Goal: Transaction & Acquisition: Obtain resource

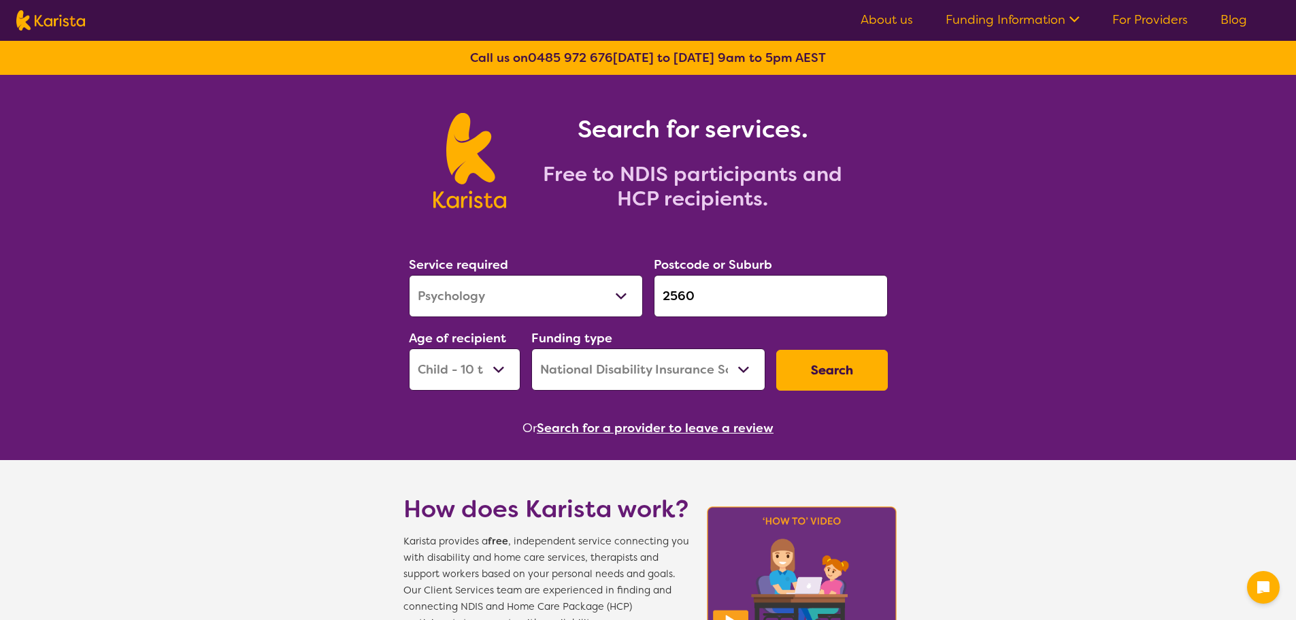
select select "Psychology"
select select "CH"
select select "NDIS"
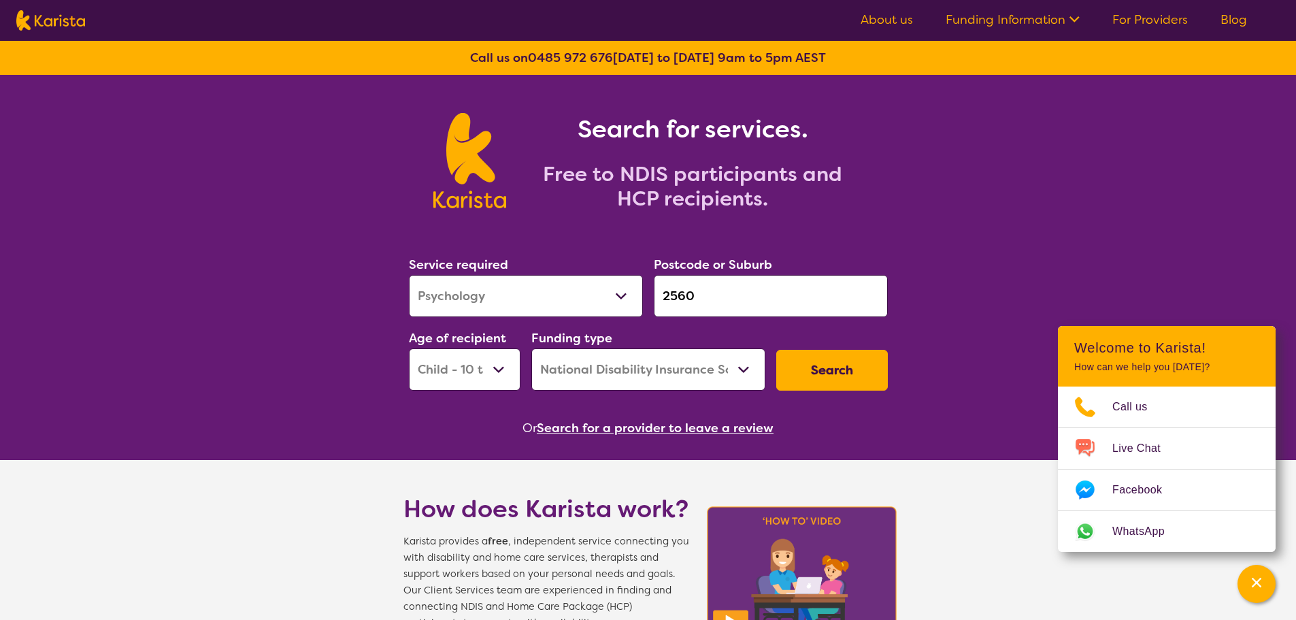
click at [572, 286] on select "Allied Health Assistant Assessment ([MEDICAL_DATA] or [MEDICAL_DATA]) Behaviour…" at bounding box center [526, 296] width 234 height 42
select select "[MEDICAL_DATA]"
click at [409, 275] on select "Allied Health Assistant Assessment ([MEDICAL_DATA] or [MEDICAL_DATA]) Behaviour…" at bounding box center [526, 296] width 234 height 42
drag, startPoint x: 703, startPoint y: 293, endPoint x: 550, endPoint y: 315, distance: 154.7
click at [550, 314] on div "Service required Allied Health Assistant Assessment ([MEDICAL_DATA] or [MEDICAL…" at bounding box center [649, 322] width 490 height 147
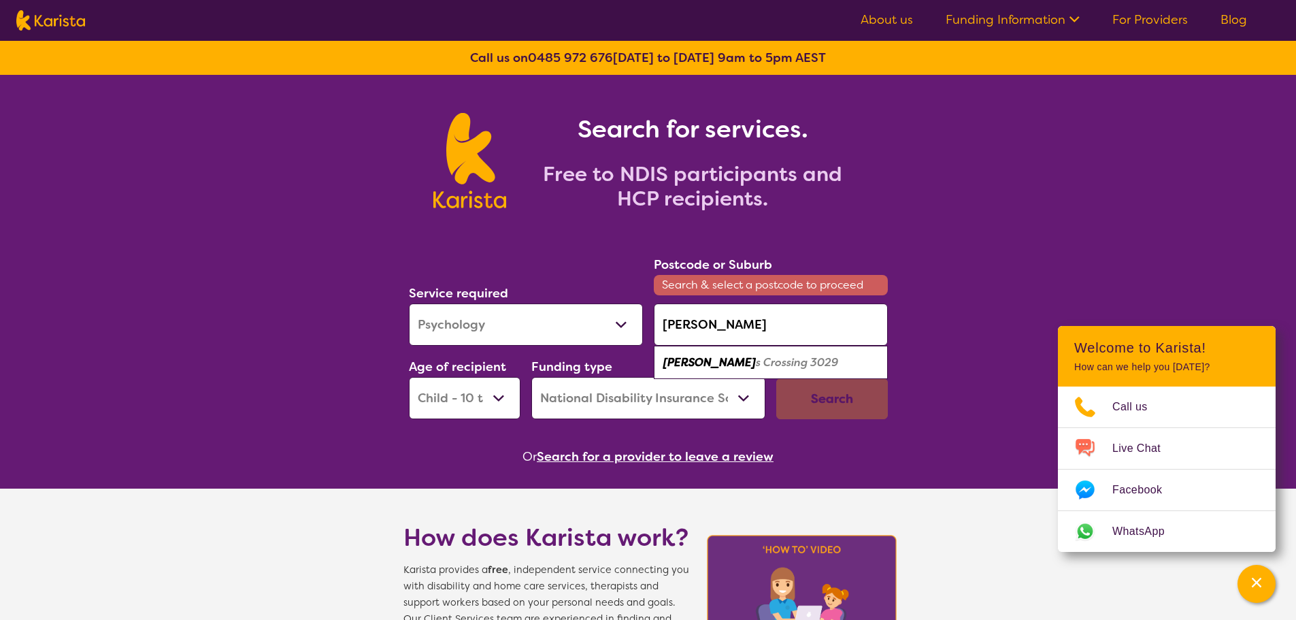
click at [709, 352] on div "[PERSON_NAME] s Crossing 3029" at bounding box center [771, 363] width 220 height 26
type input "3029"
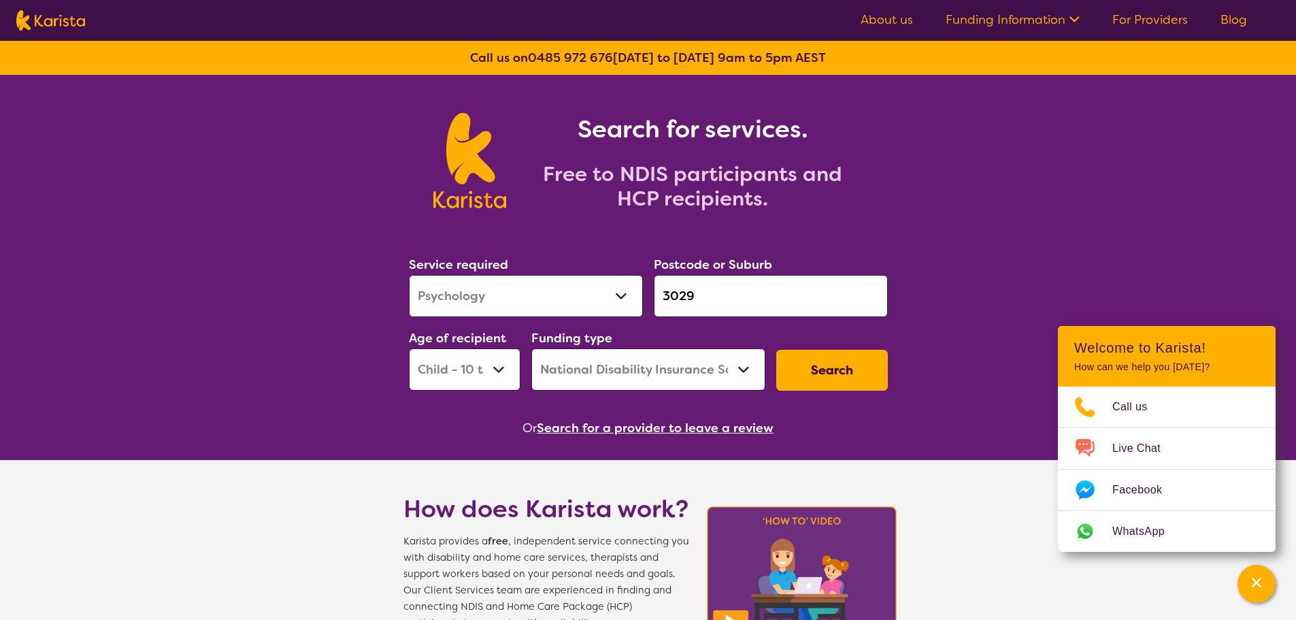
click at [451, 374] on select "Early Childhood - 0 to 9 Child - 10 to 11 Adolescent - 12 to 17 Adult - 18 to 6…" at bounding box center [465, 369] width 112 height 42
select select "AD"
click at [409, 348] on select "Early Childhood - 0 to 9 Child - 10 to 11 Adolescent - 12 to 17 Adult - 18 to 6…" at bounding box center [465, 369] width 112 height 42
click at [644, 367] on select "Home Care Package (HCP) National Disability Insurance Scheme (NDIS) I don't know" at bounding box center [648, 369] width 234 height 42
click at [531, 348] on select "Home Care Package (HCP) National Disability Insurance Scheme (NDIS) I don't know" at bounding box center [648, 369] width 234 height 42
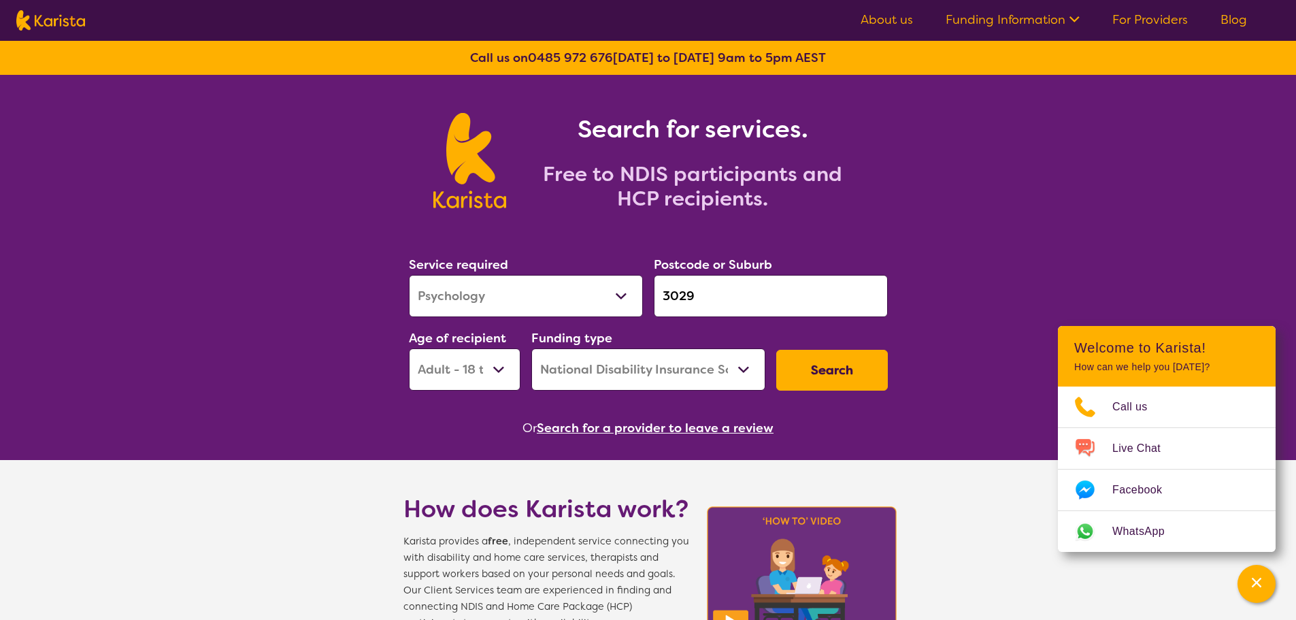
click at [821, 361] on button "Search" at bounding box center [832, 370] width 112 height 41
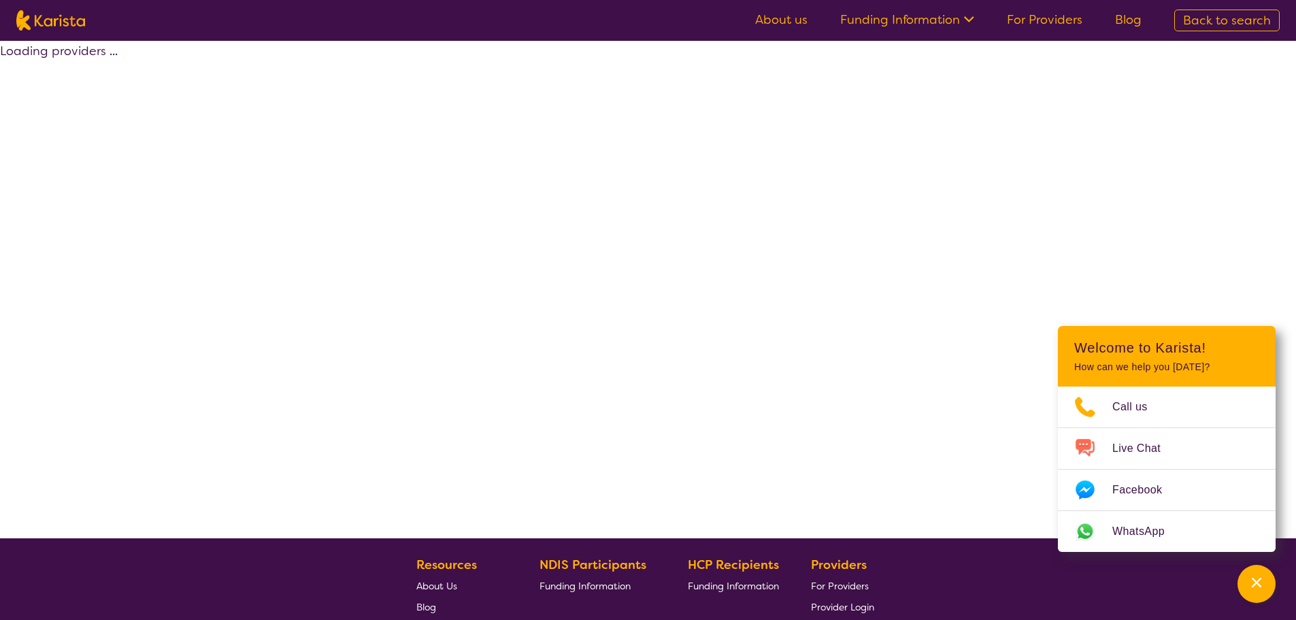
select select "by_score"
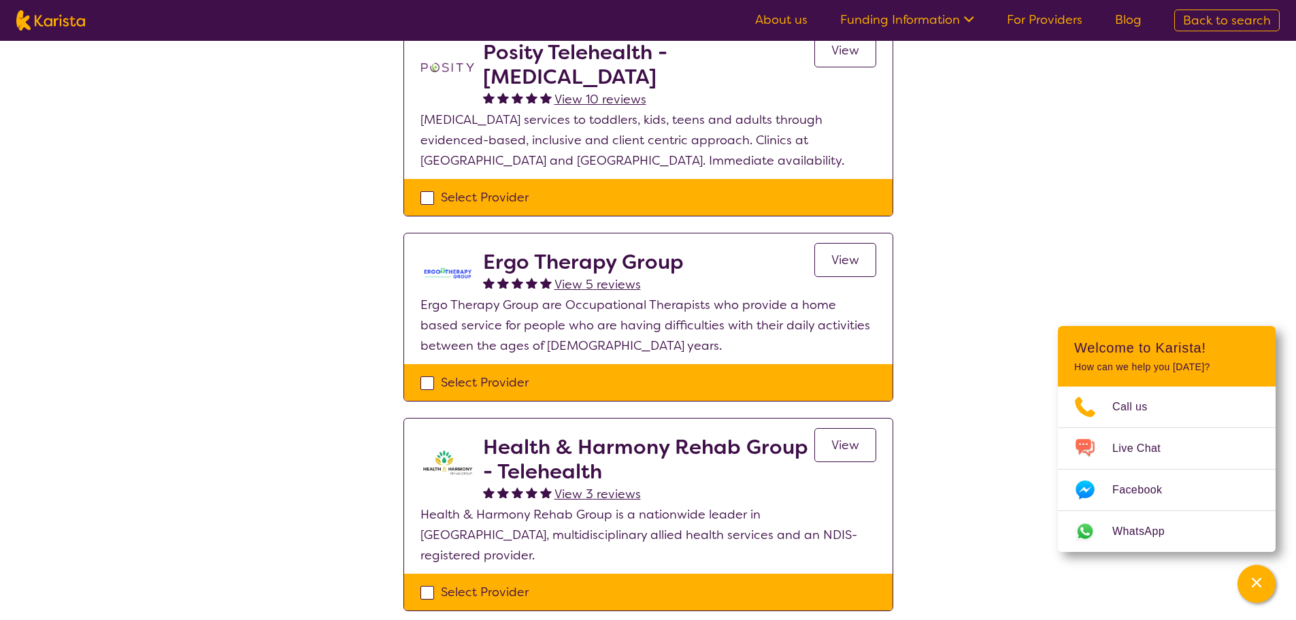
scroll to position [136, 0]
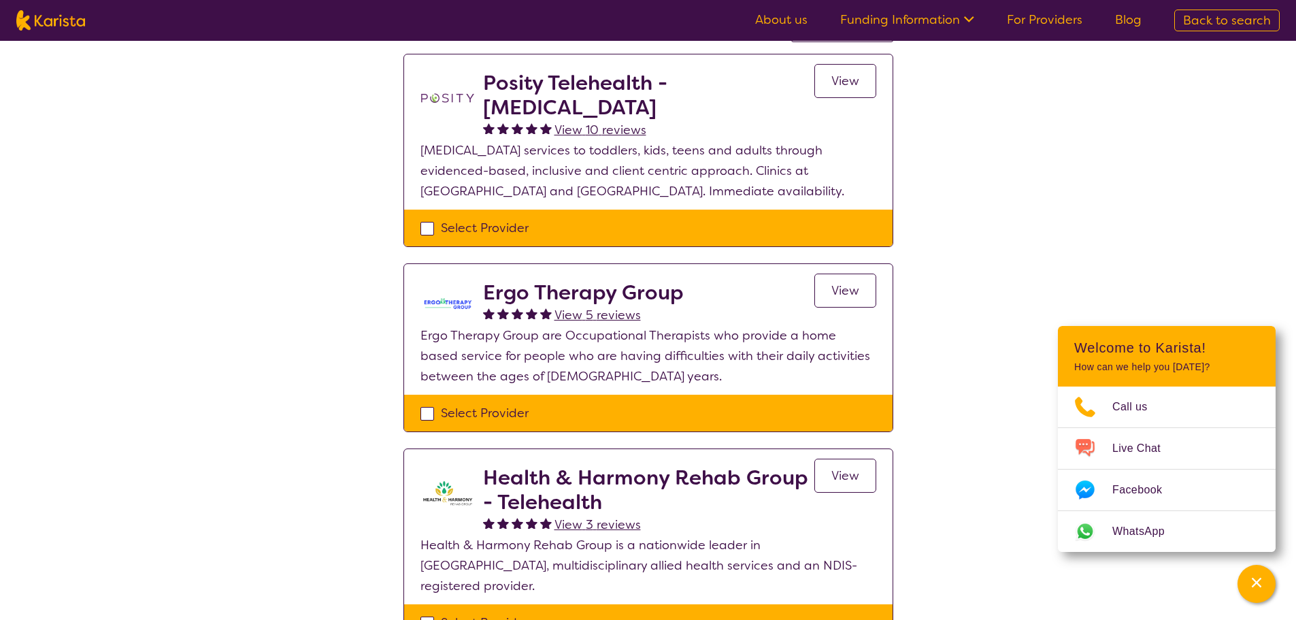
click at [851, 86] on span "View" at bounding box center [846, 81] width 28 height 16
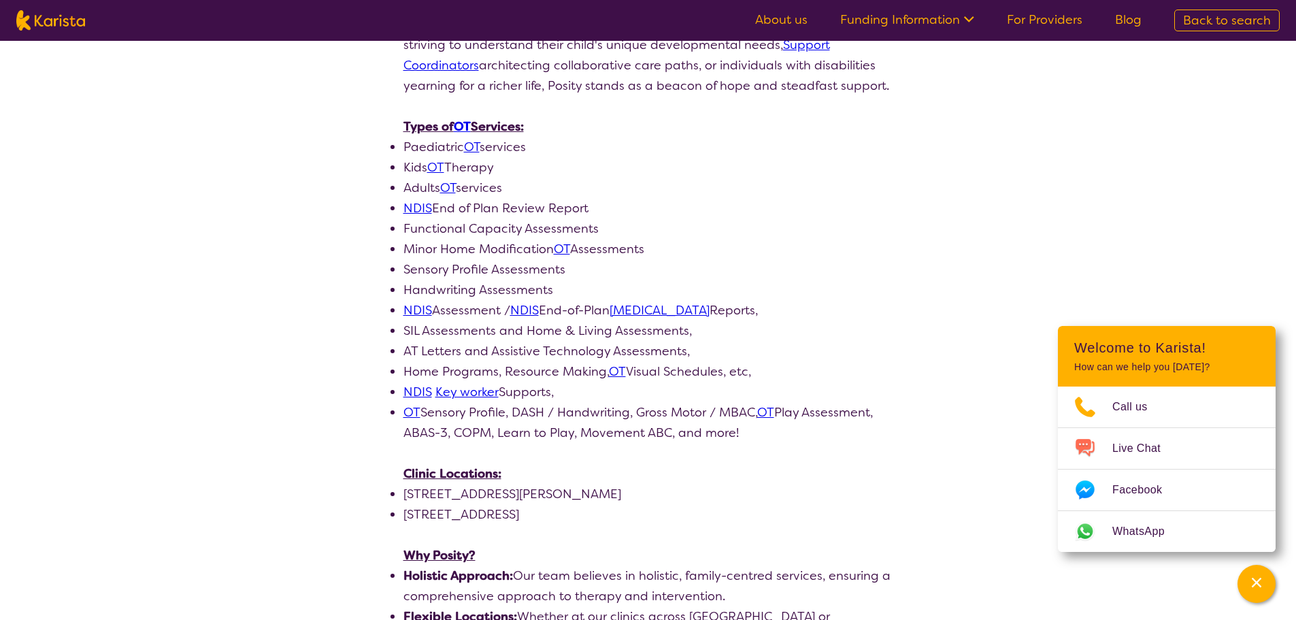
scroll to position [612, 0]
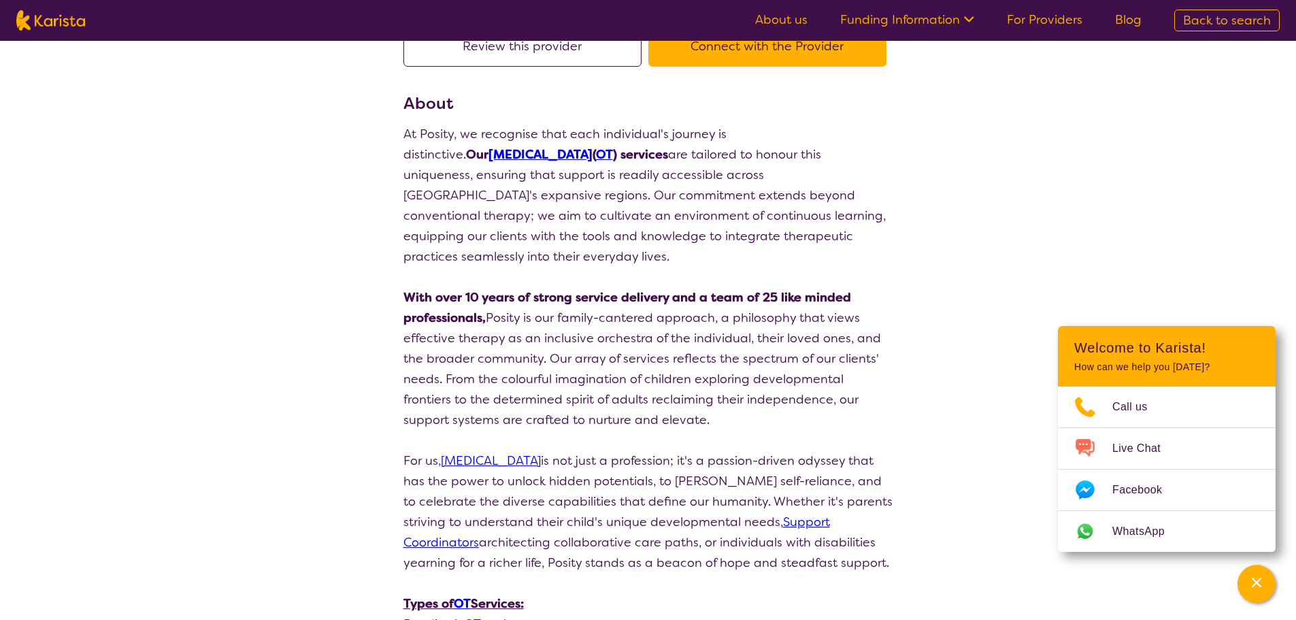
select select "by_score"
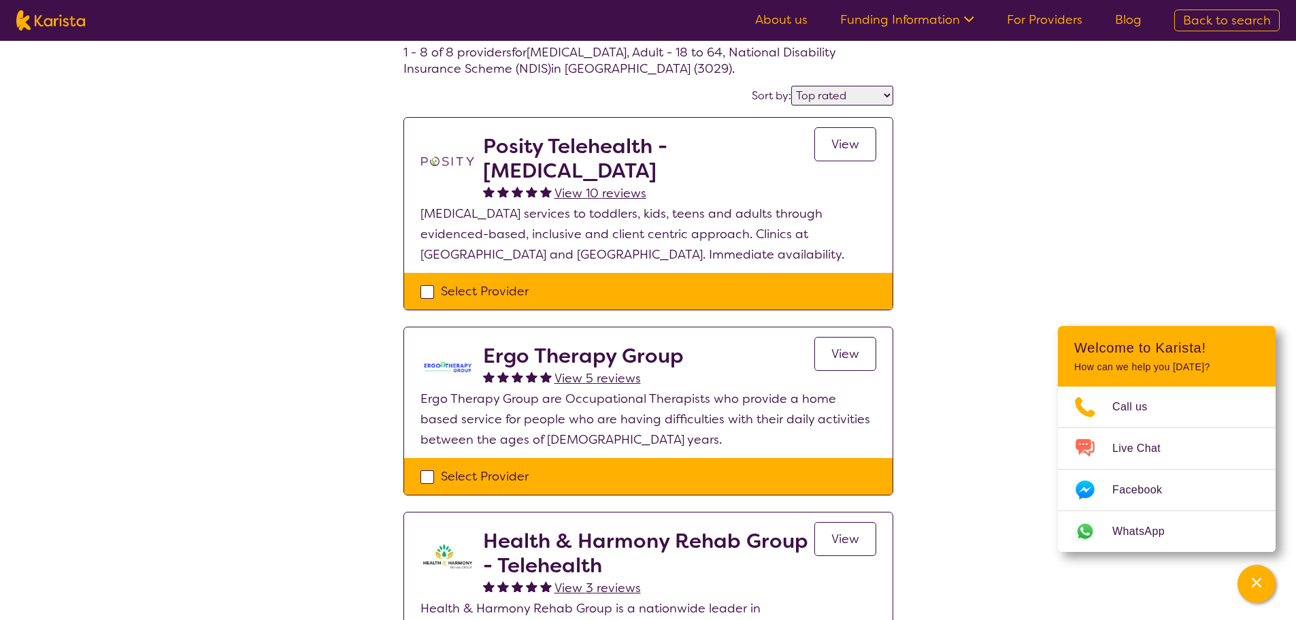
scroll to position [0, 0]
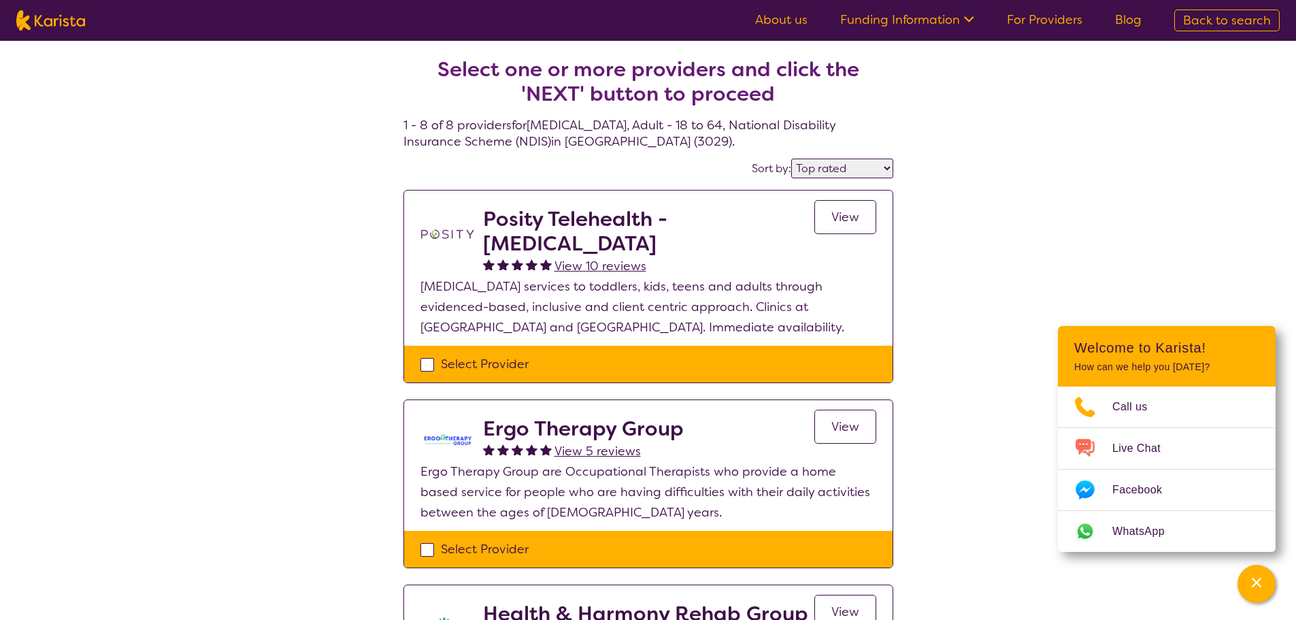
select select "[MEDICAL_DATA]"
select select "AD"
select select "NDIS"
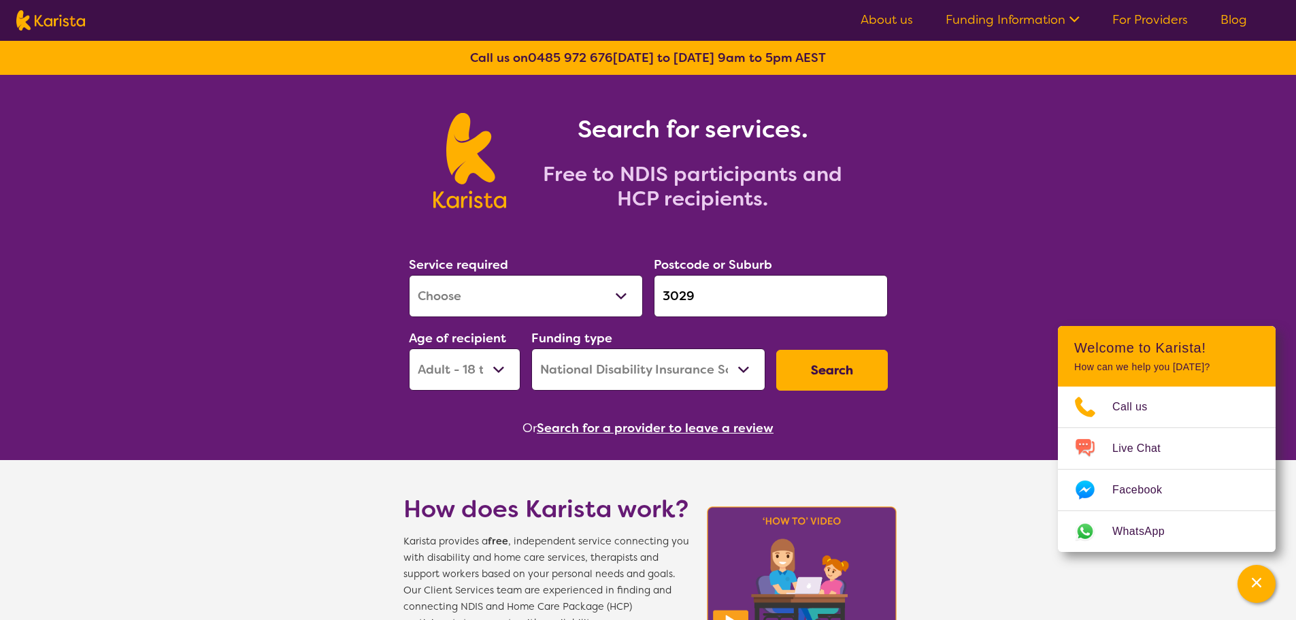
click at [559, 289] on select "Allied Health Assistant Assessment ([MEDICAL_DATA] or [MEDICAL_DATA]) Behaviour…" at bounding box center [526, 296] width 234 height 42
select select "Behaviour support"
click at [409, 275] on select "Allied Health Assistant Assessment ([MEDICAL_DATA] or [MEDICAL_DATA]) Behaviour…" at bounding box center [526, 296] width 234 height 42
drag, startPoint x: 807, startPoint y: 370, endPoint x: 968, endPoint y: 280, distance: 184.6
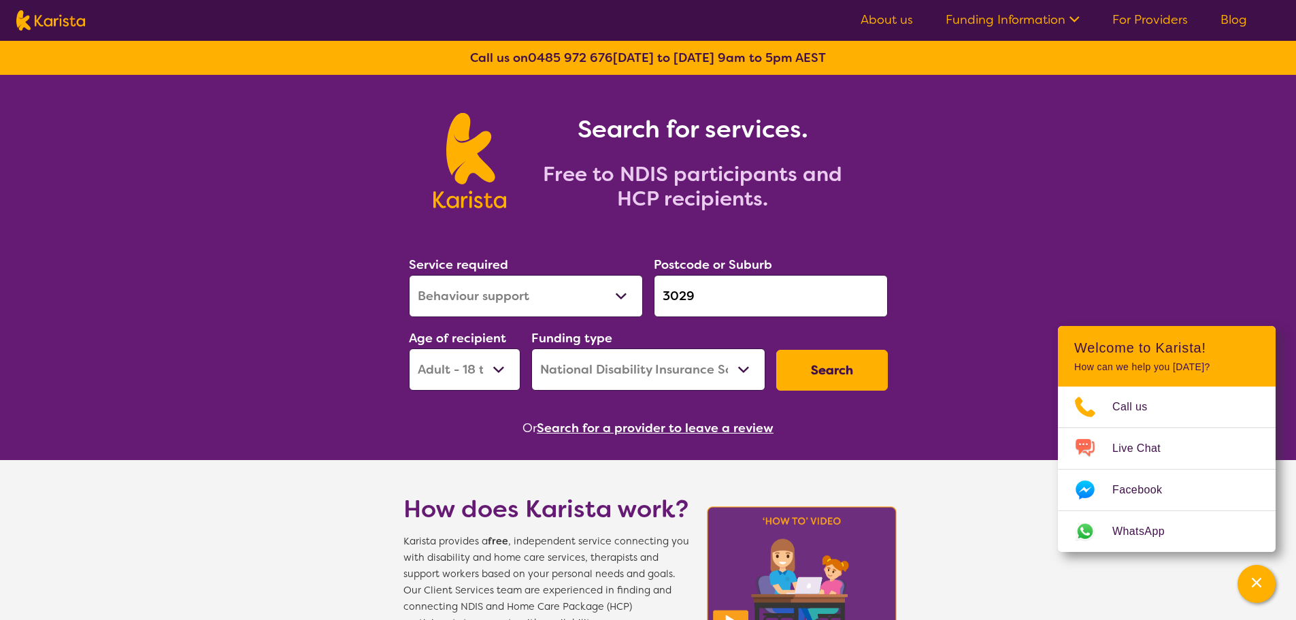
click at [809, 370] on button "Search" at bounding box center [832, 370] width 112 height 41
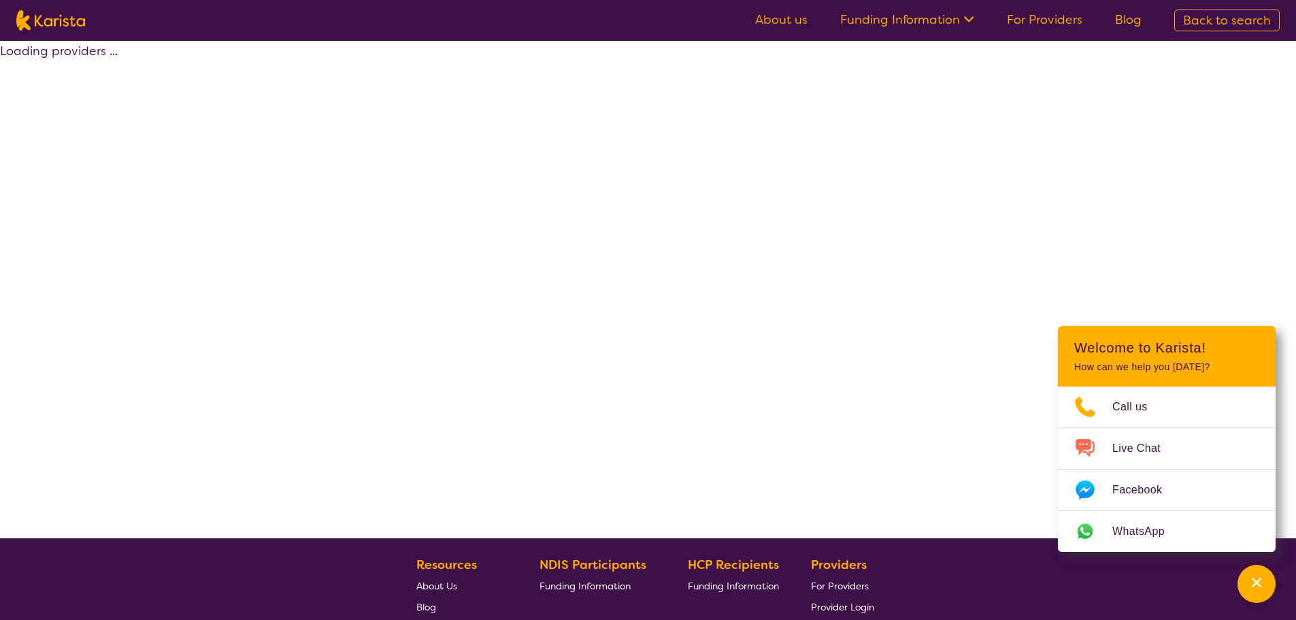
select select "by_score"
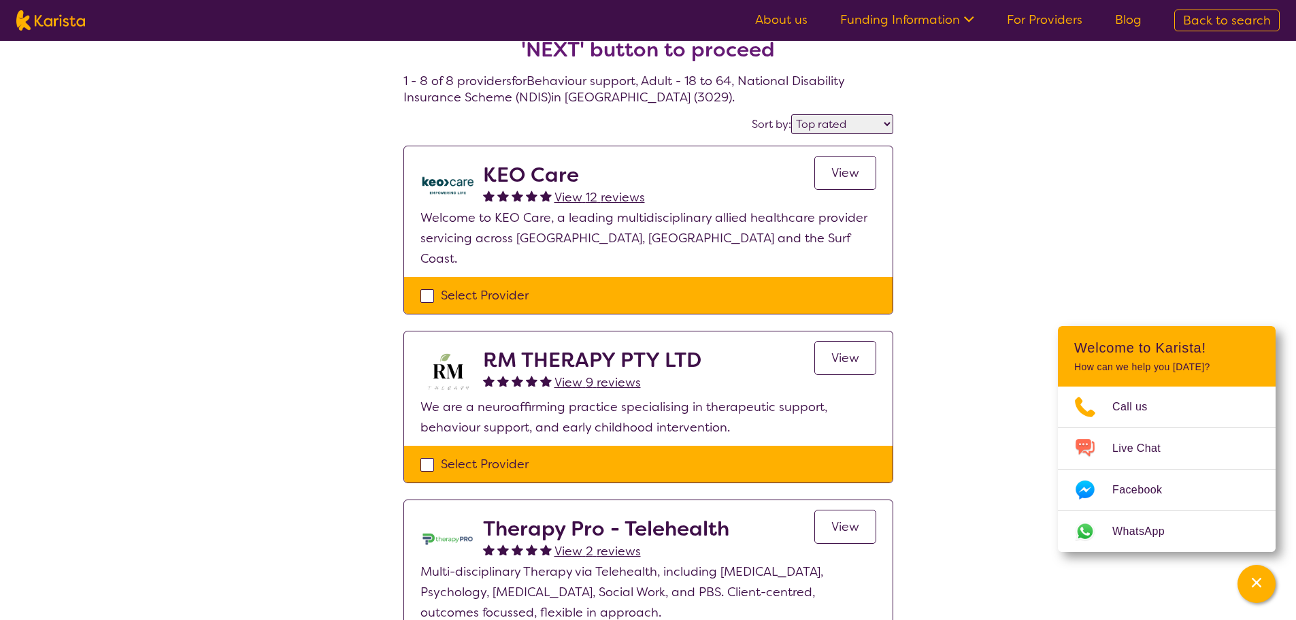
scroll to position [68, 0]
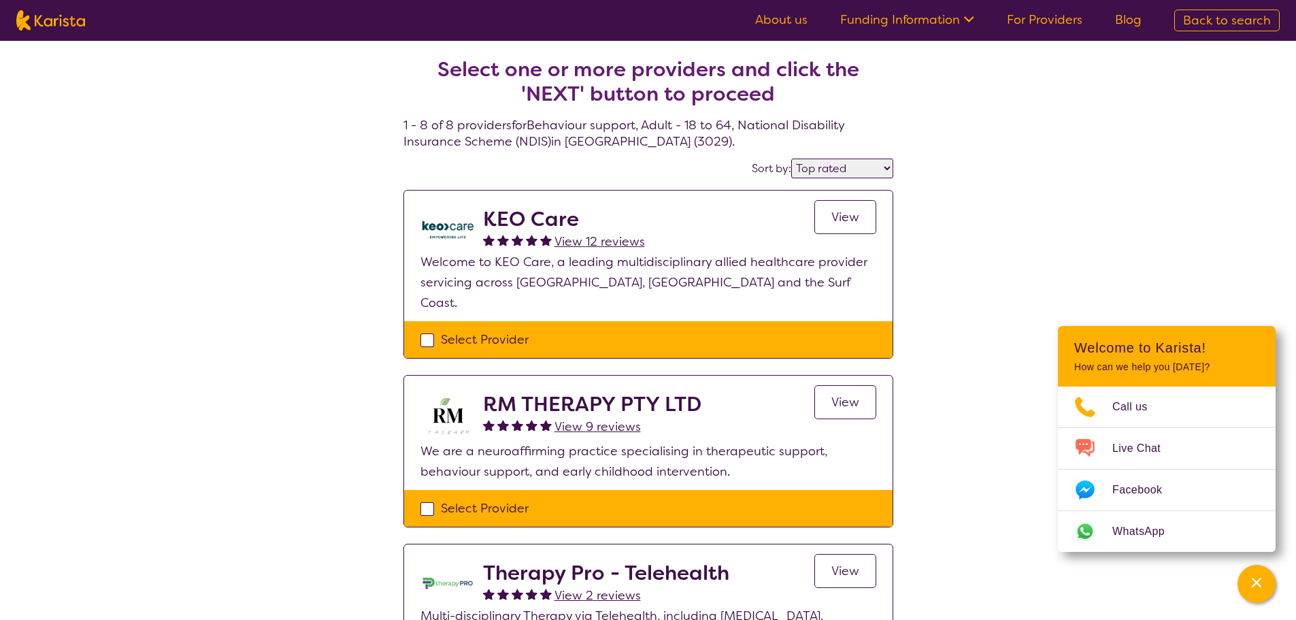
select select "Behaviour support"
select select "AD"
select select "NDIS"
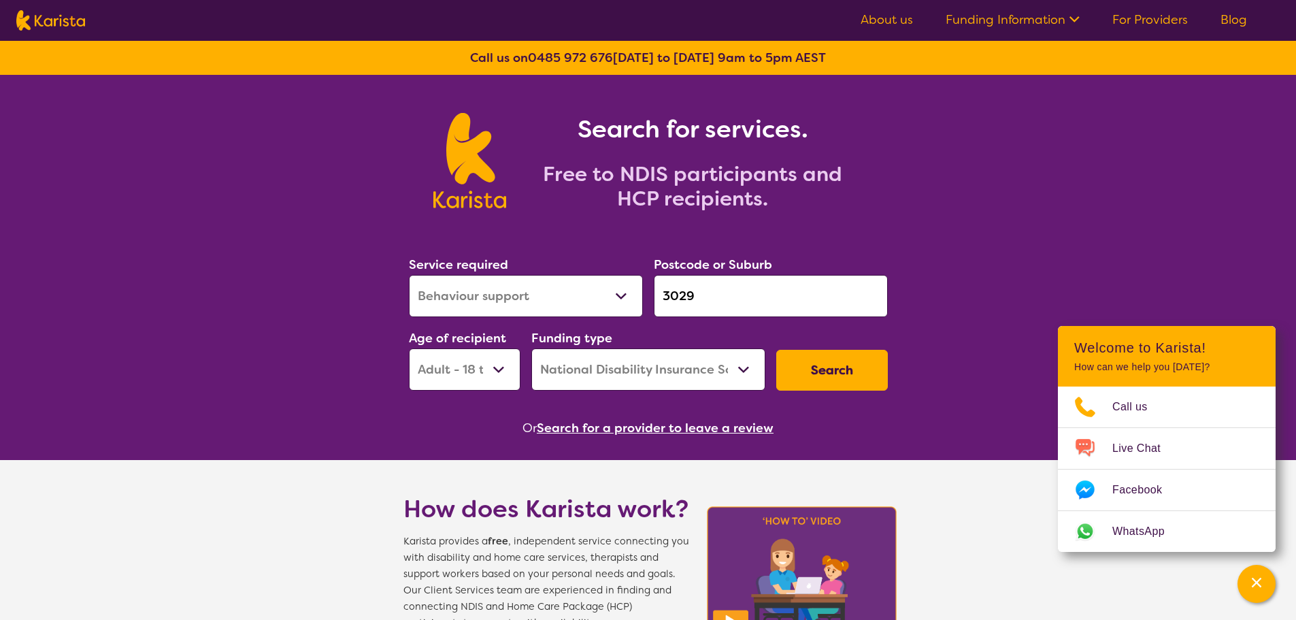
click at [493, 298] on select "Allied Health Assistant Assessment ([MEDICAL_DATA] or [MEDICAL_DATA]) Behaviour…" at bounding box center [526, 296] width 234 height 42
select select "[MEDICAL_DATA]"
click at [409, 275] on select "Allied Health Assistant Assessment ([MEDICAL_DATA] or [MEDICAL_DATA]) Behaviour…" at bounding box center [526, 296] width 234 height 42
click at [839, 374] on button "Search" at bounding box center [832, 370] width 112 height 41
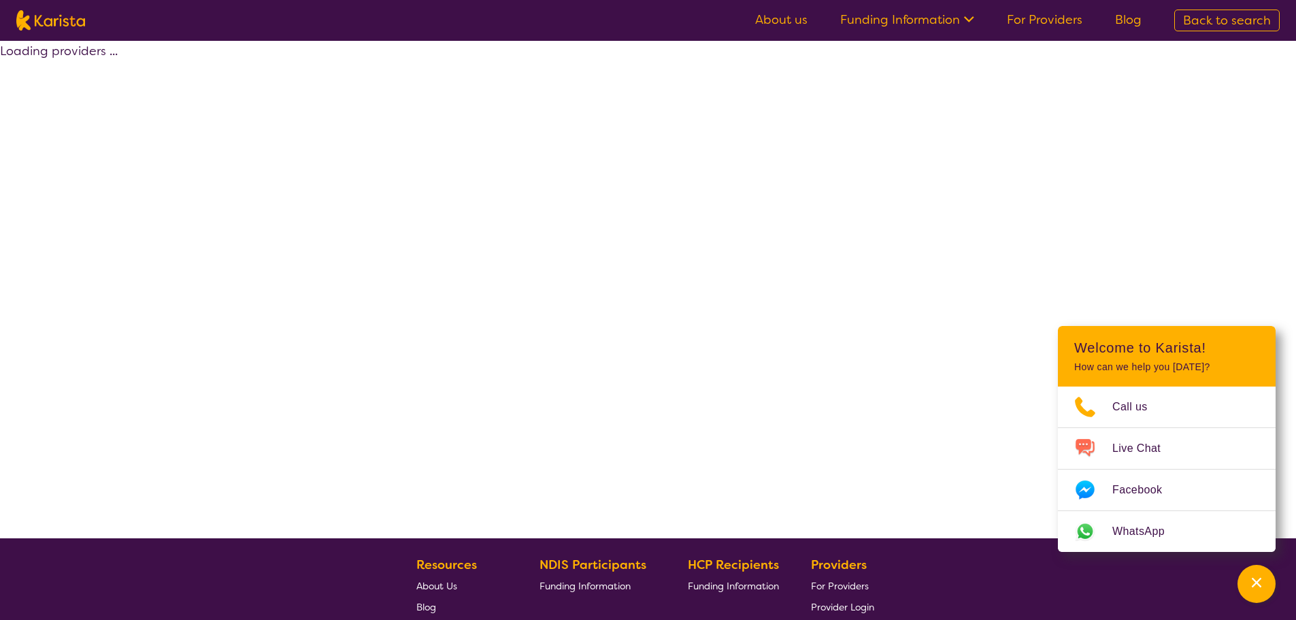
select select "by_score"
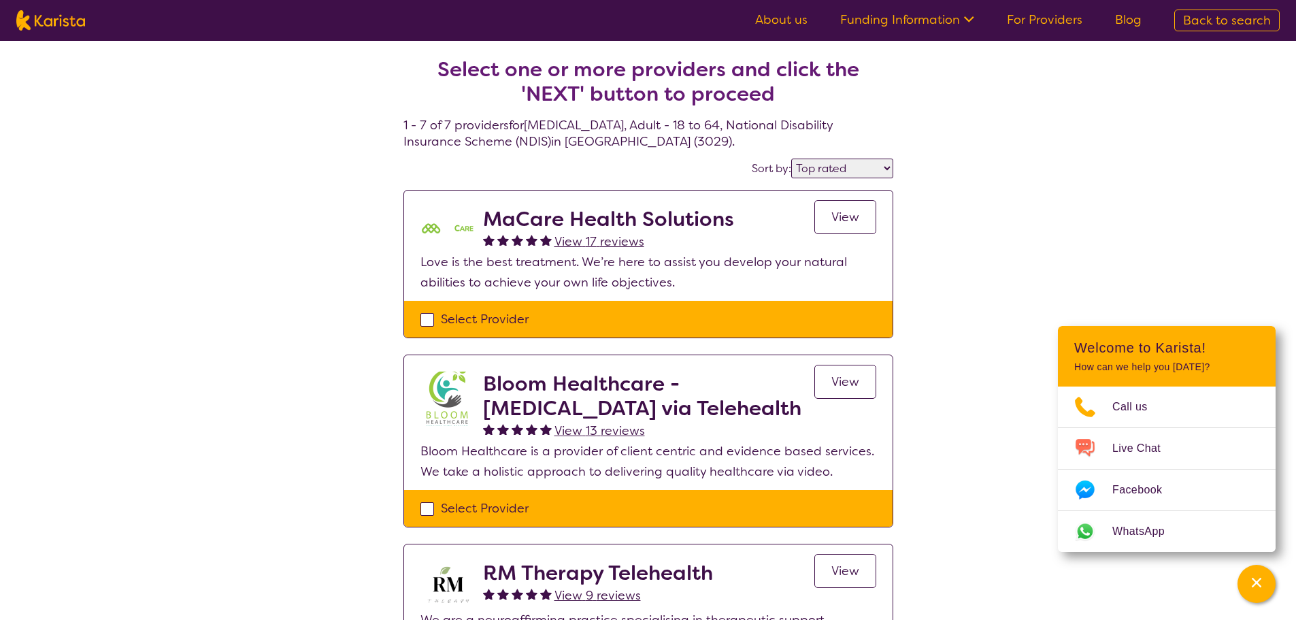
select select "[MEDICAL_DATA]"
select select "AD"
select select "NDIS"
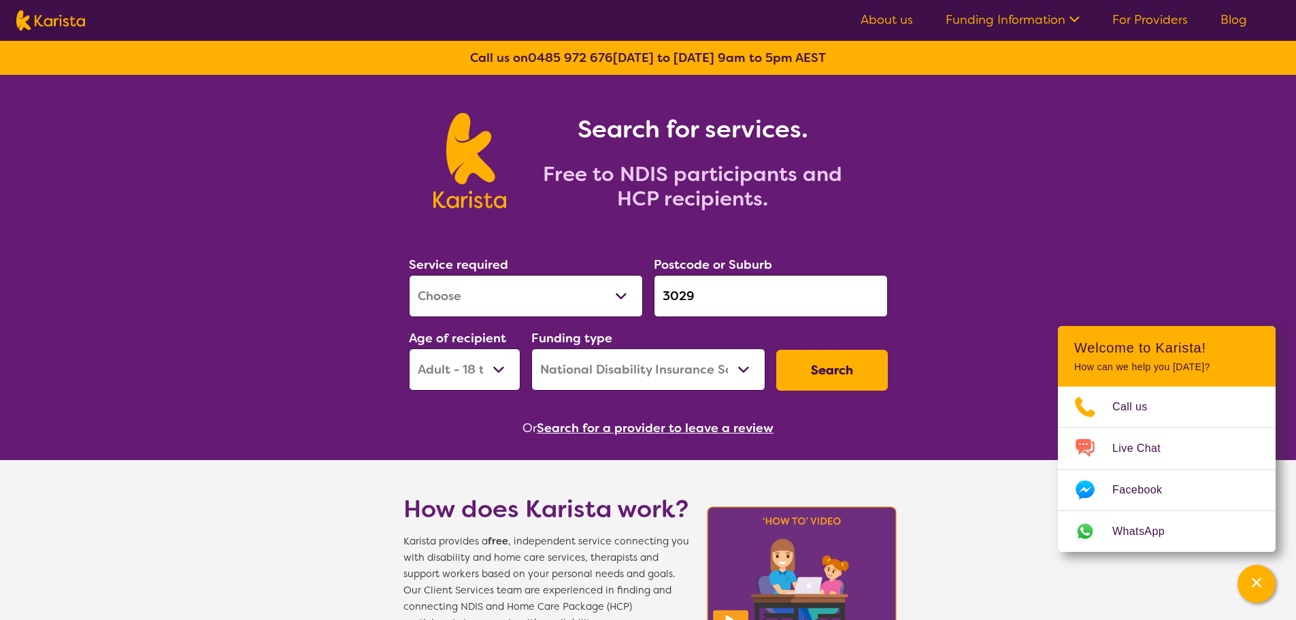
click at [577, 291] on select "Allied Health Assistant Assessment ([MEDICAL_DATA] or [MEDICAL_DATA]) Behaviour…" at bounding box center [526, 296] width 234 height 42
click at [864, 384] on button "Search" at bounding box center [832, 370] width 112 height 41
select select "by_score"
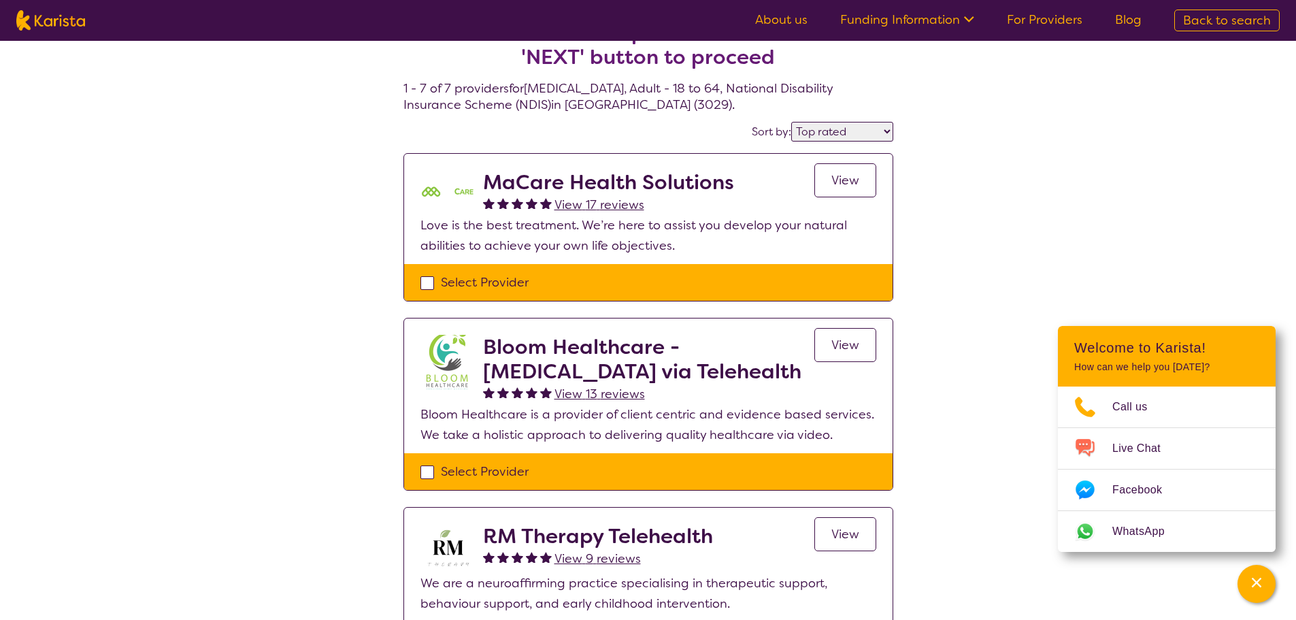
scroll to position [68, 0]
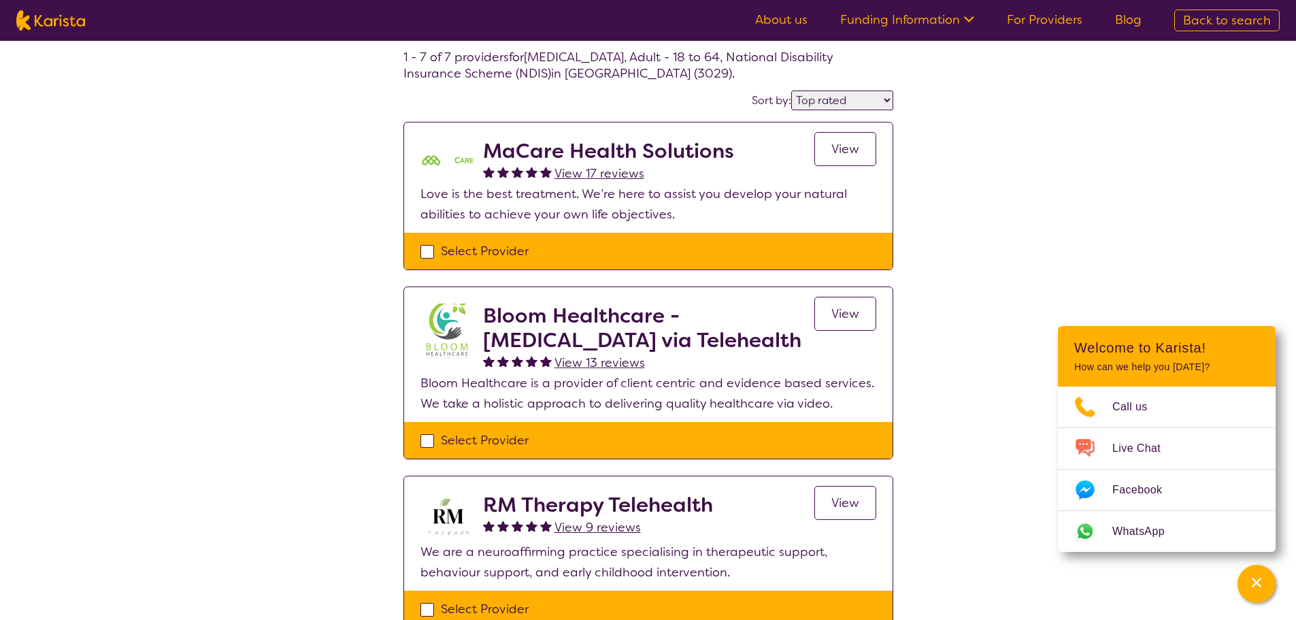
click at [430, 254] on div "Select Provider" at bounding box center [649, 251] width 456 height 20
checkbox input "true"
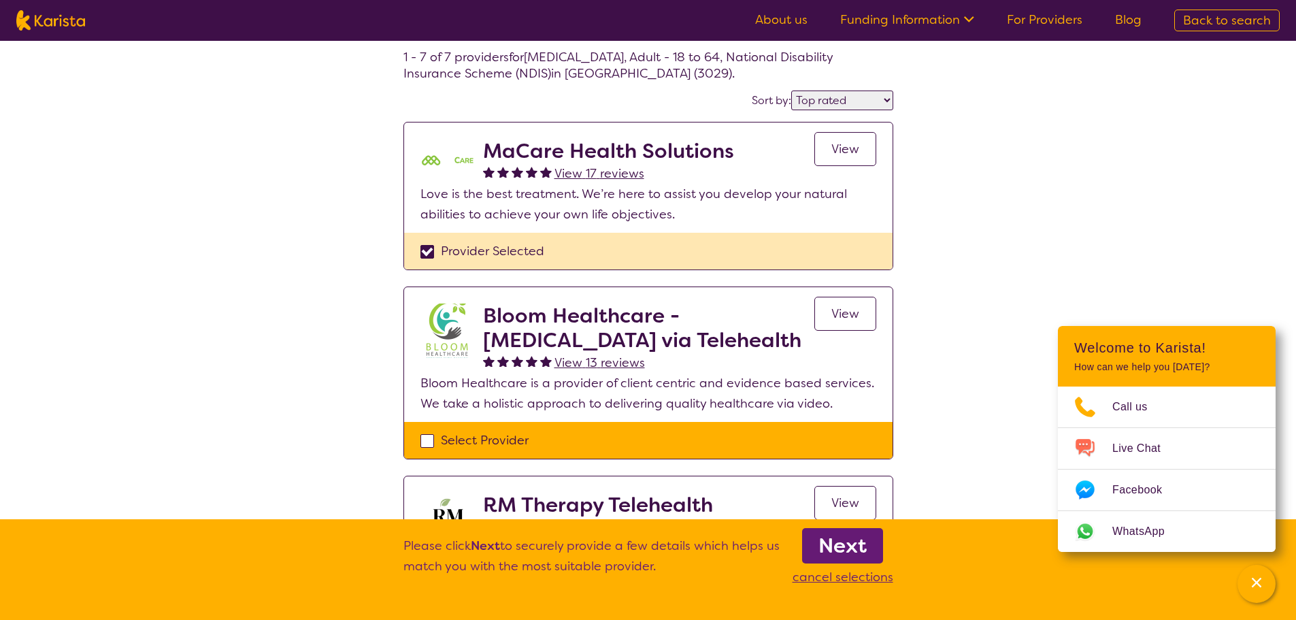
click at [426, 439] on div "Select Provider" at bounding box center [649, 440] width 456 height 20
checkbox input "true"
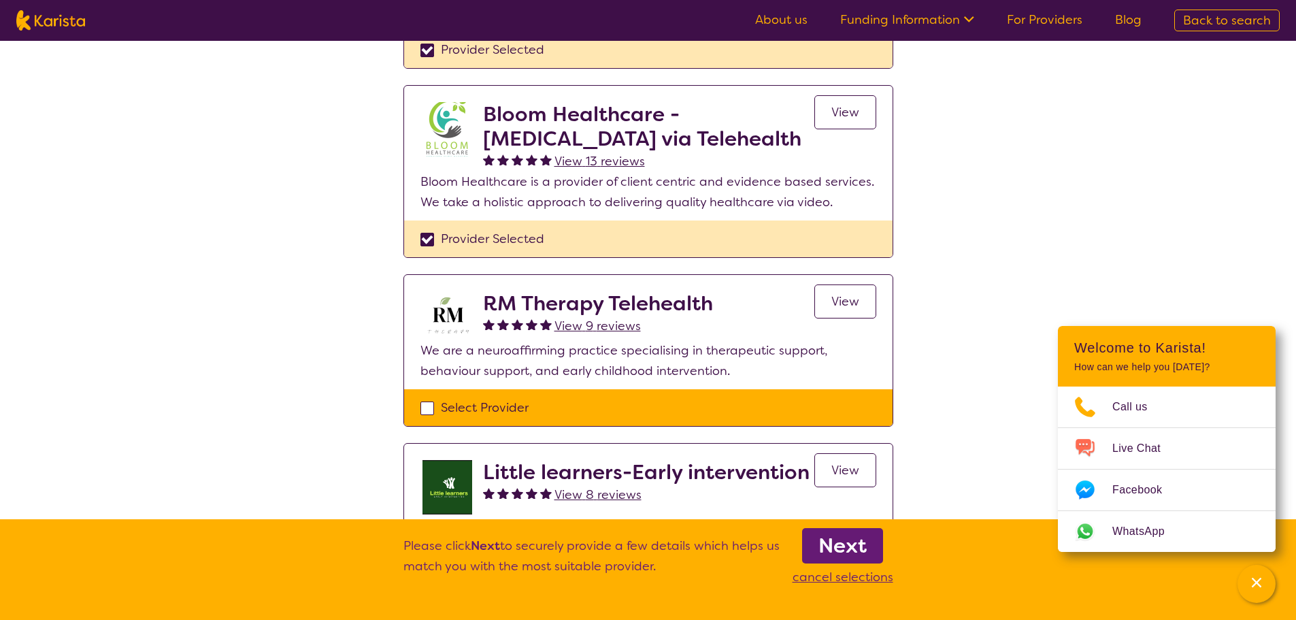
scroll to position [272, 0]
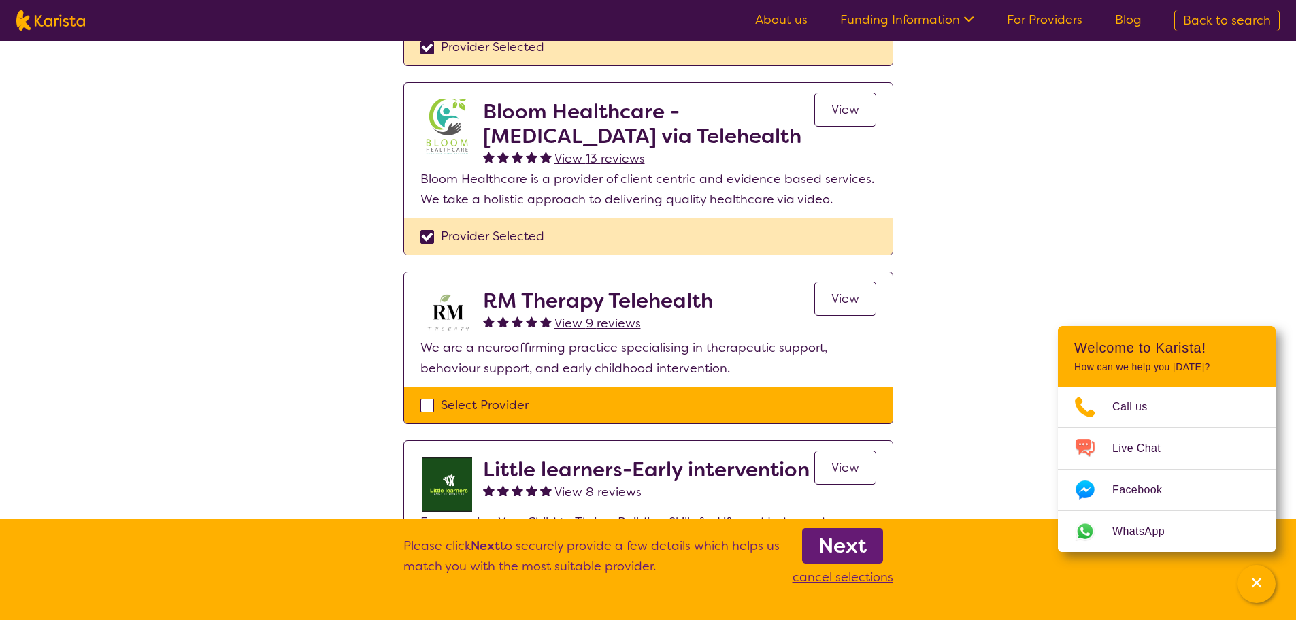
click at [425, 404] on div "Select Provider" at bounding box center [649, 405] width 456 height 20
checkbox input "true"
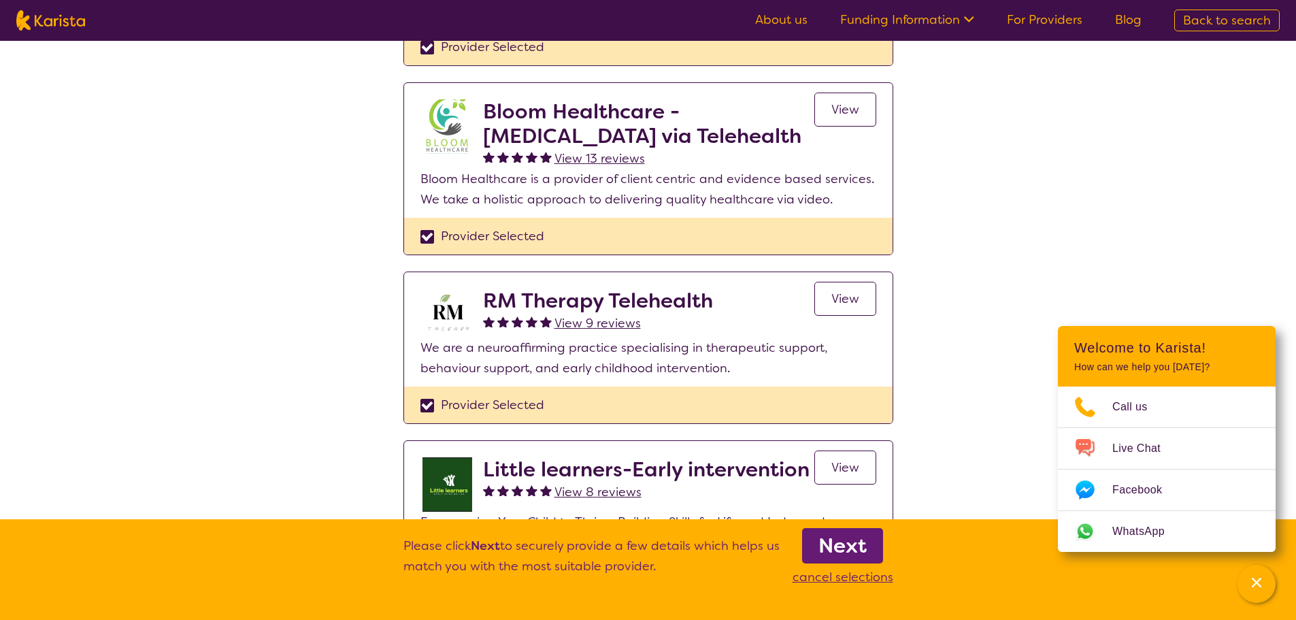
click at [851, 551] on b "Next" at bounding box center [843, 545] width 48 height 27
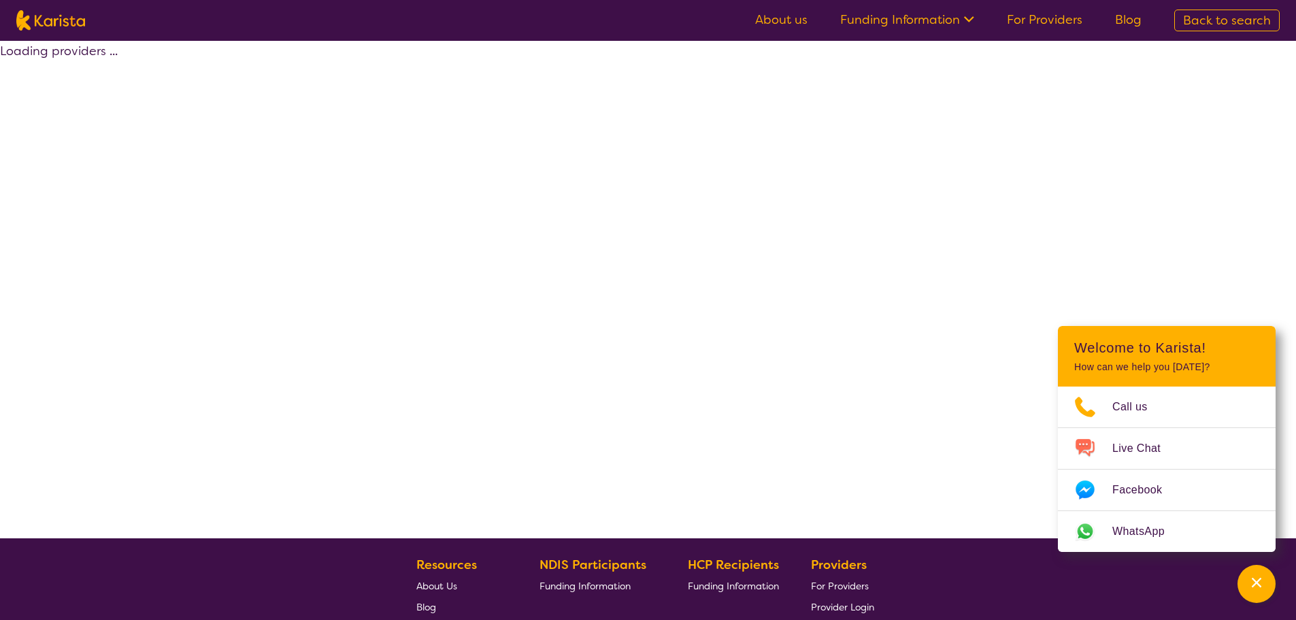
scroll to position [246, 0]
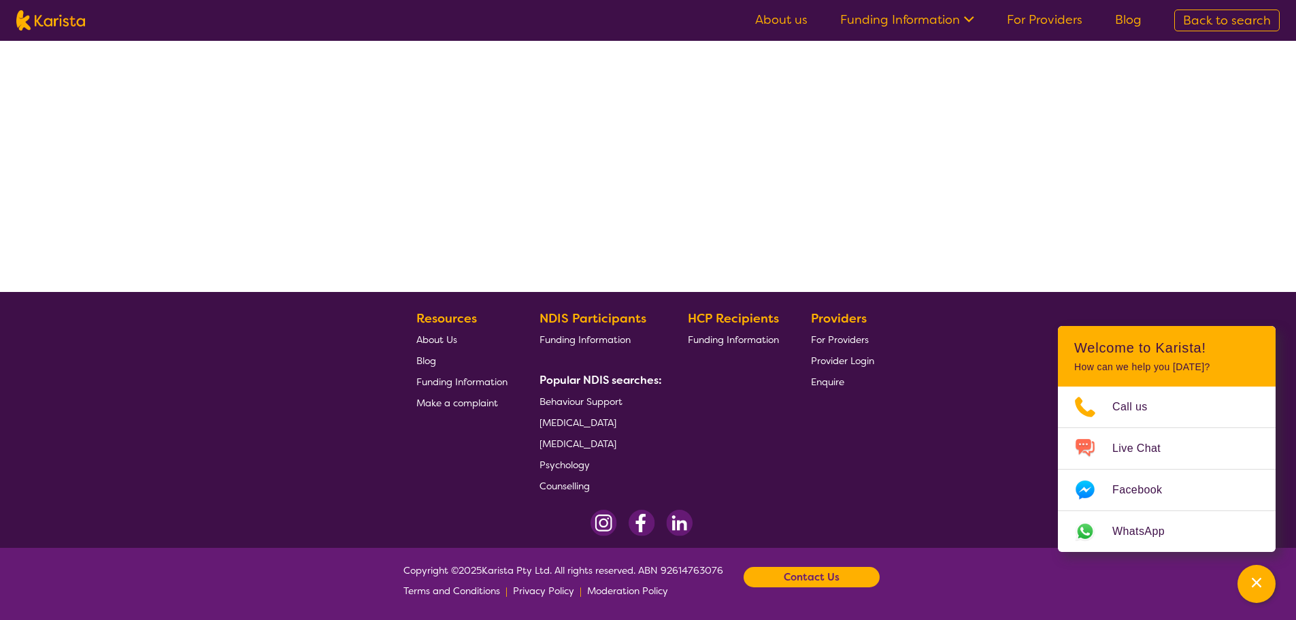
select select "by_score"
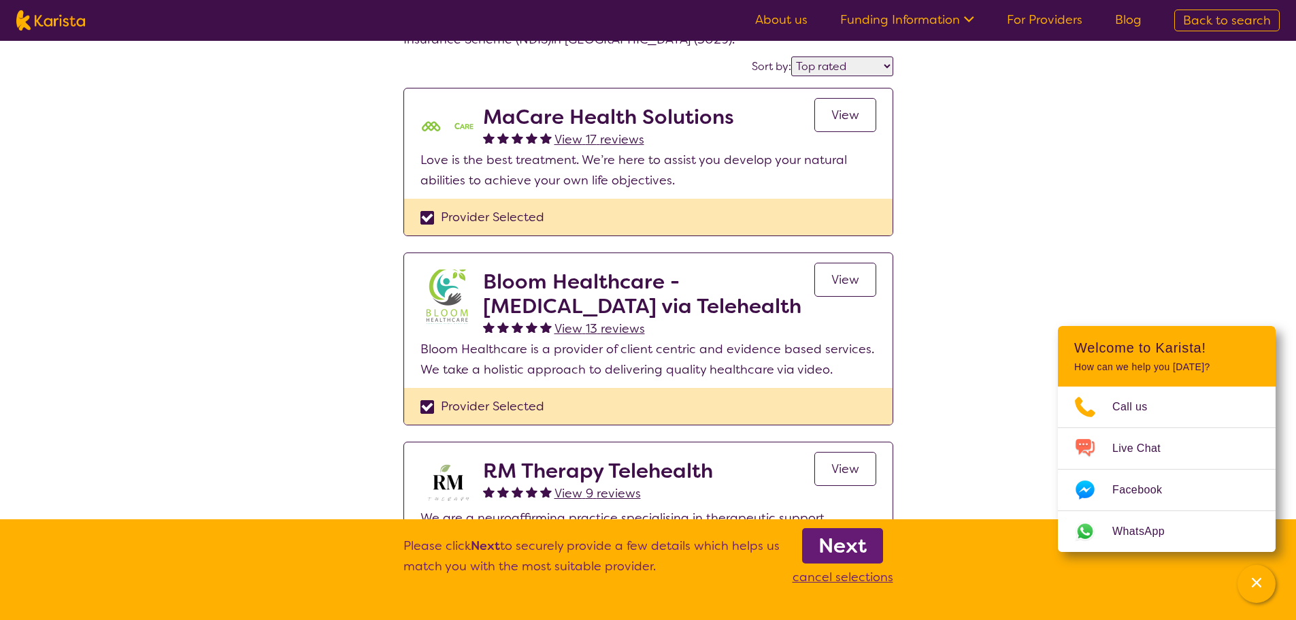
scroll to position [136, 0]
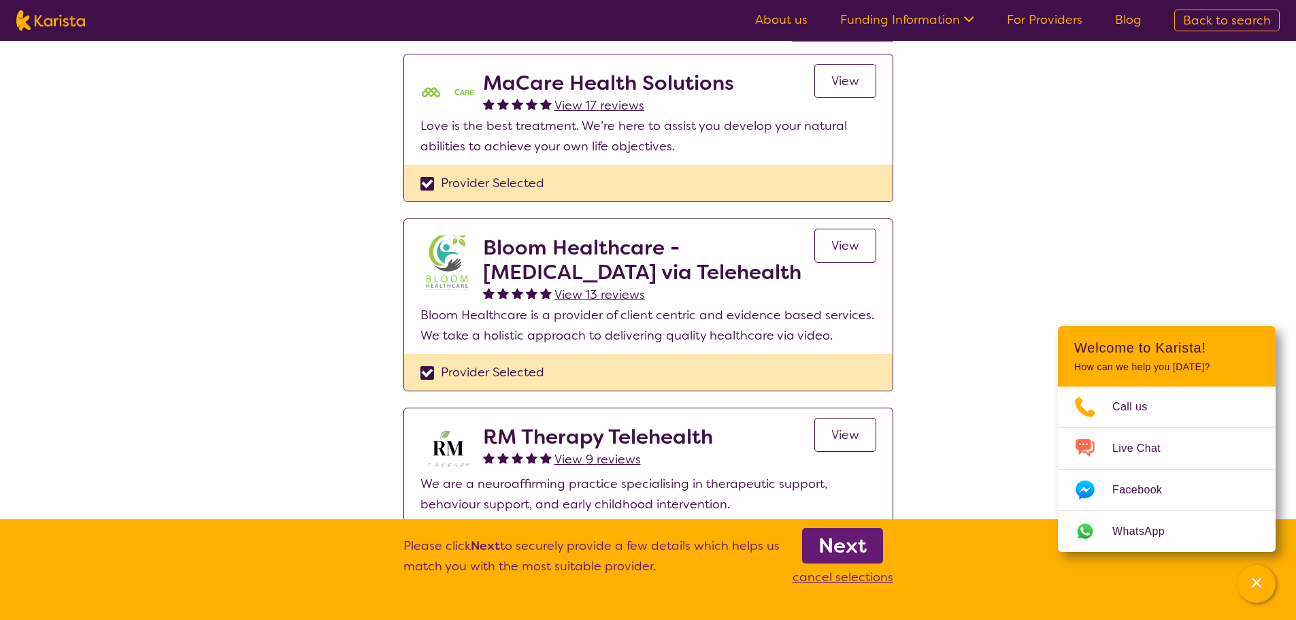
select select "[MEDICAL_DATA]"
select select "AD"
select select "NDIS"
